Goal: Task Accomplishment & Management: Manage account settings

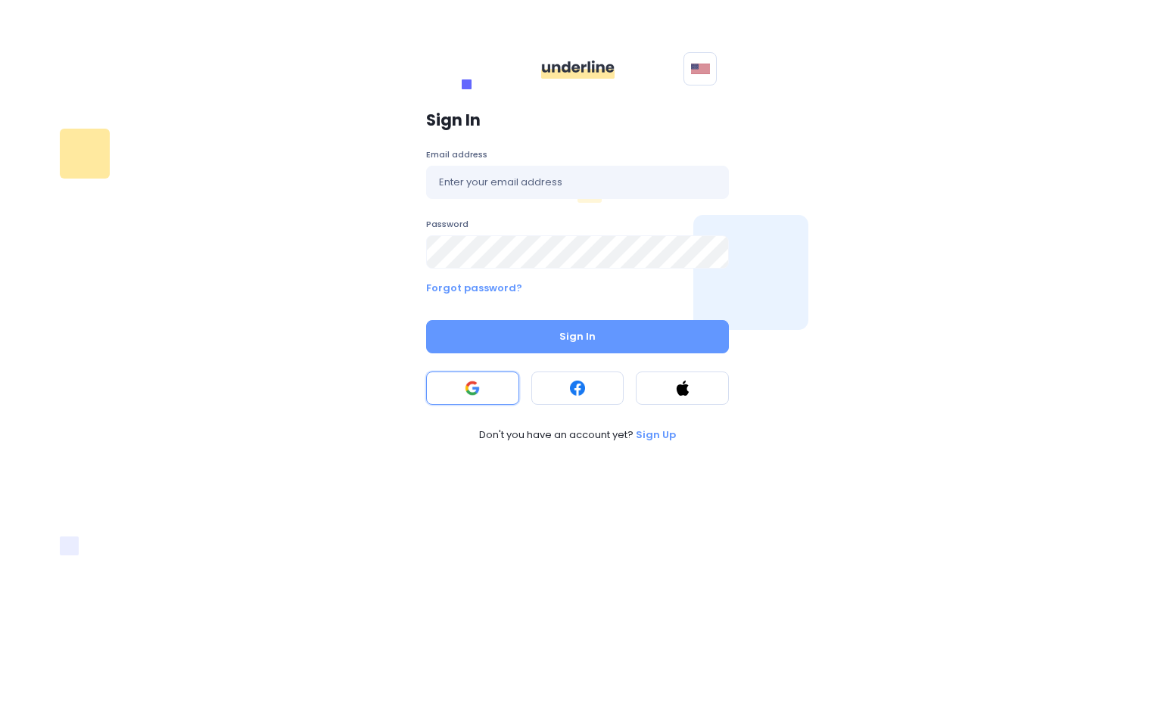
click at [484, 390] on button at bounding box center [472, 388] width 93 height 33
